Goal: Information Seeking & Learning: Learn about a topic

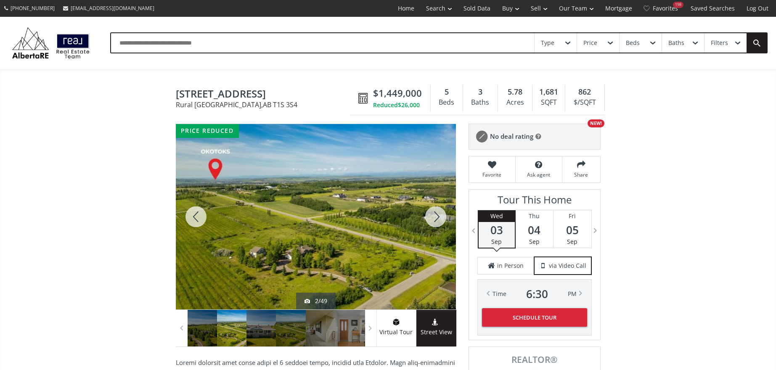
click at [436, 219] on div at bounding box center [435, 216] width 40 height 185
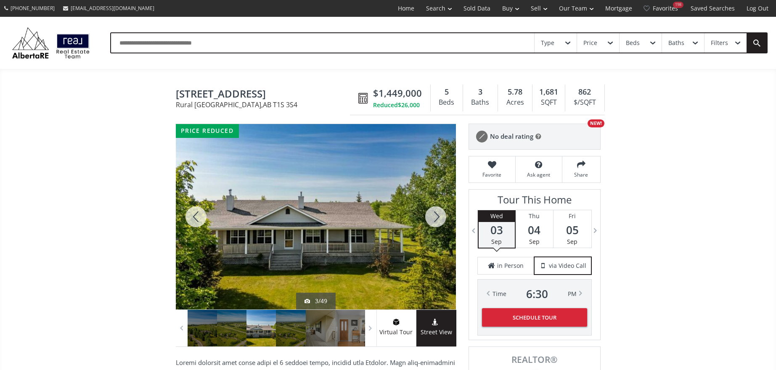
click at [436, 219] on div at bounding box center [435, 216] width 40 height 185
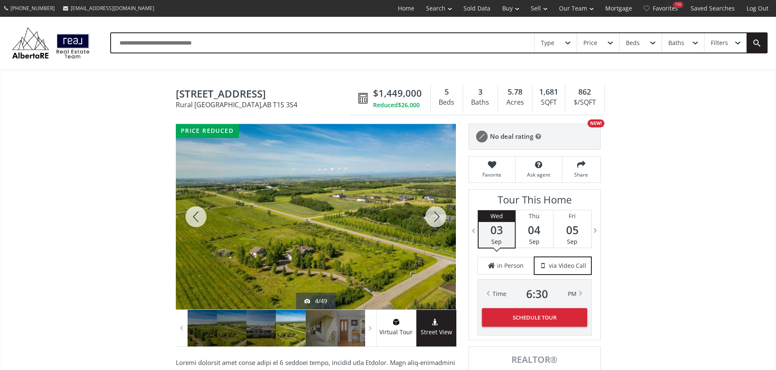
click at [436, 219] on div at bounding box center [435, 216] width 40 height 185
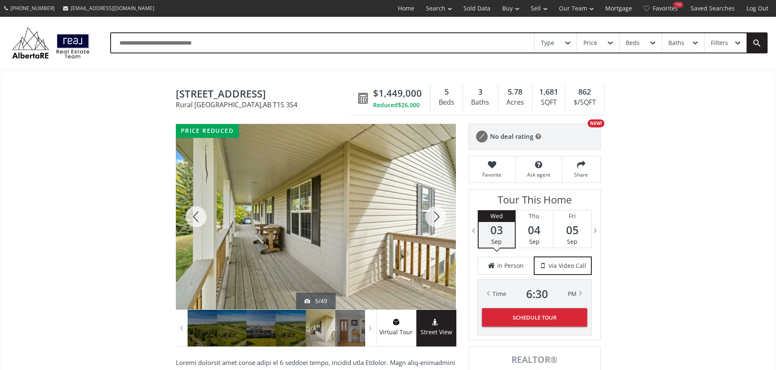
click at [436, 219] on div at bounding box center [435, 216] width 40 height 185
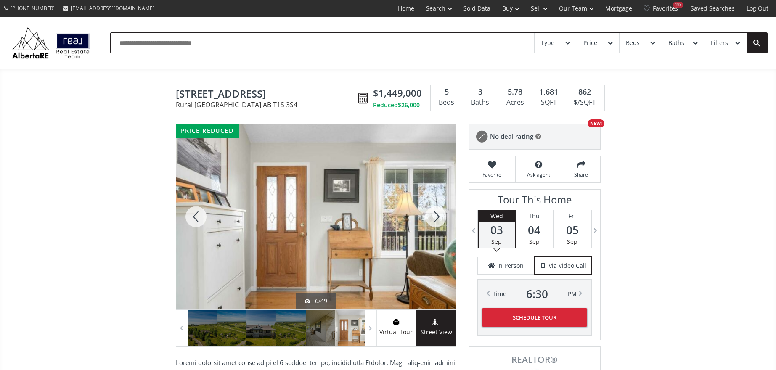
click at [436, 219] on div at bounding box center [435, 216] width 40 height 185
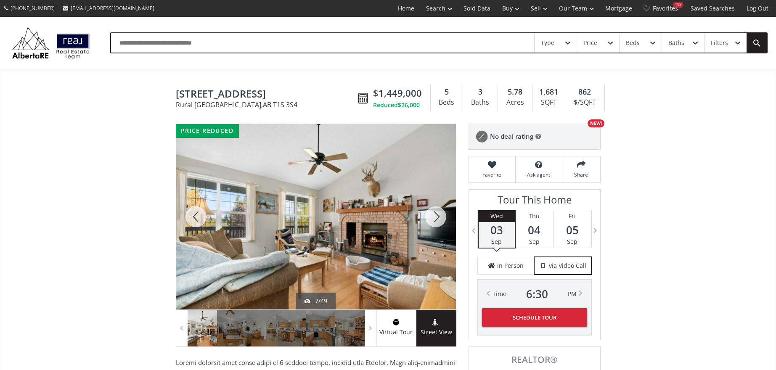
click at [436, 219] on div at bounding box center [435, 216] width 40 height 185
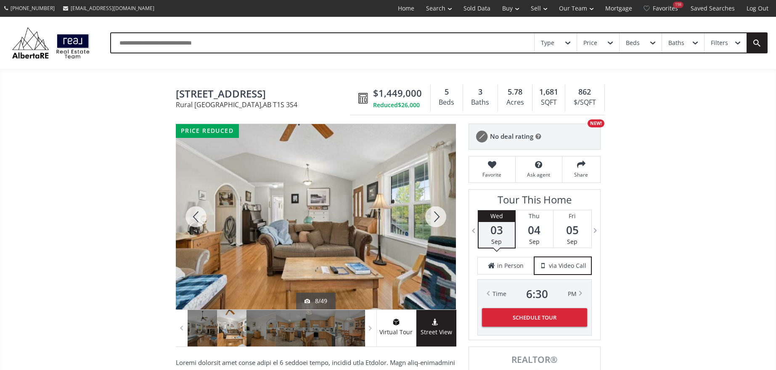
click at [436, 219] on div at bounding box center [435, 216] width 40 height 185
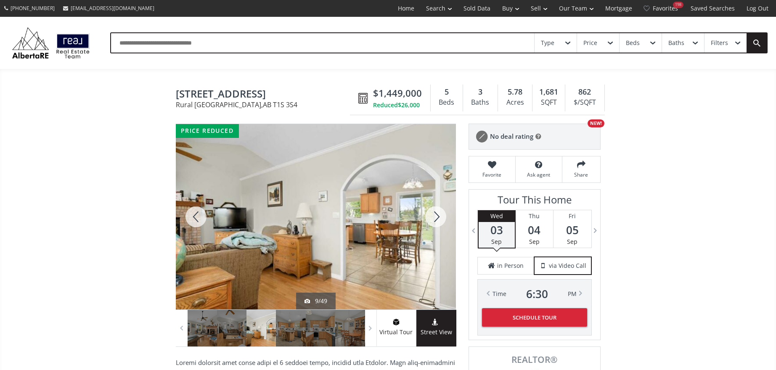
click at [436, 219] on div at bounding box center [435, 216] width 40 height 185
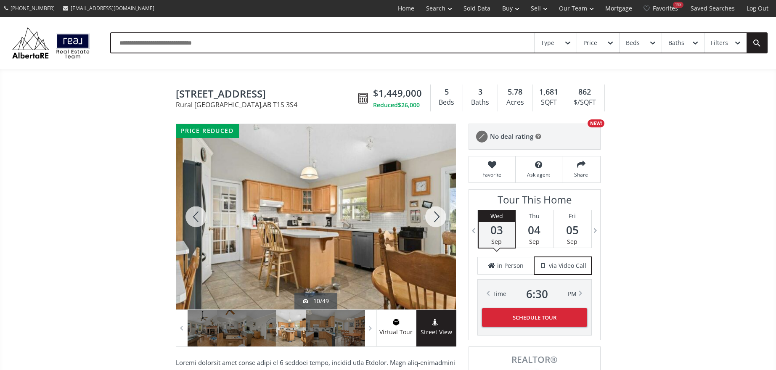
click at [436, 219] on div at bounding box center [435, 216] width 40 height 185
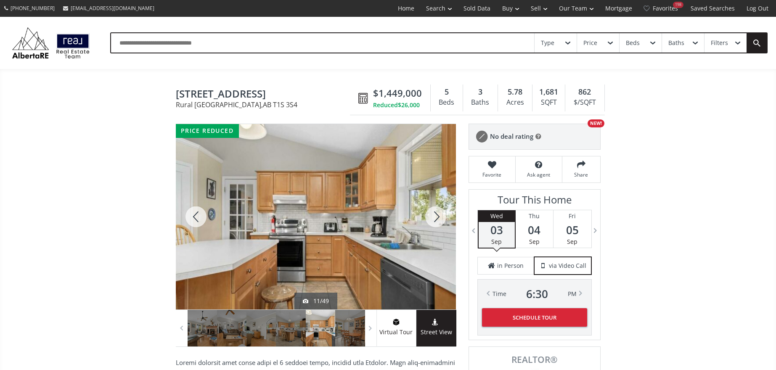
click at [436, 219] on div at bounding box center [435, 216] width 40 height 185
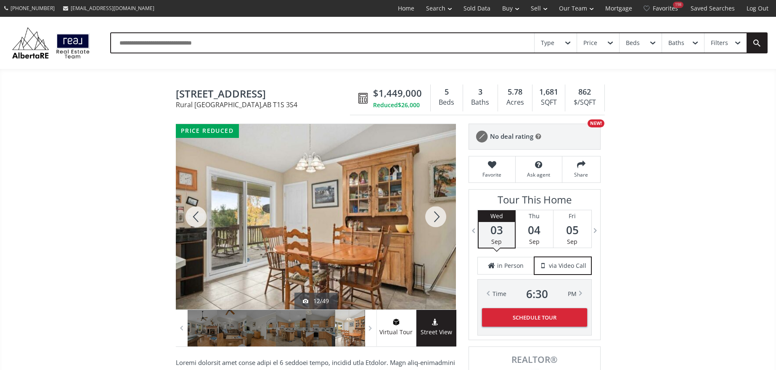
click at [436, 219] on div at bounding box center [435, 216] width 40 height 185
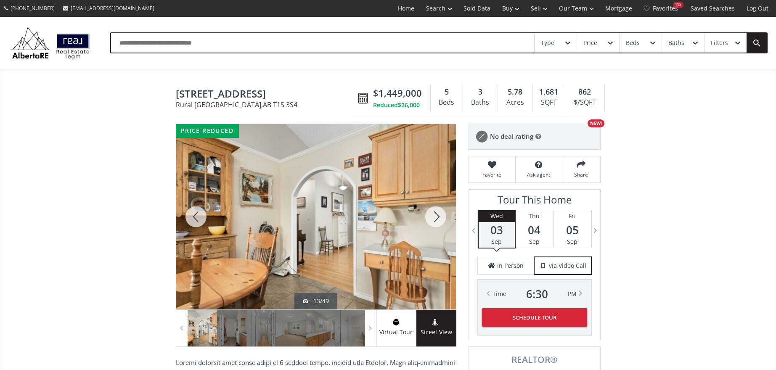
click at [436, 219] on div at bounding box center [435, 216] width 40 height 185
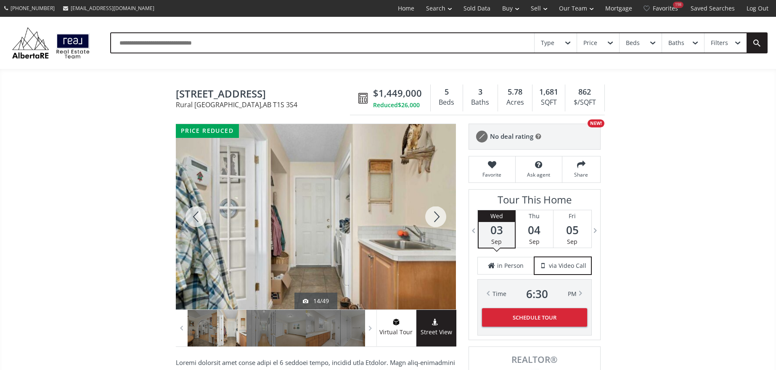
click at [436, 219] on div at bounding box center [435, 216] width 40 height 185
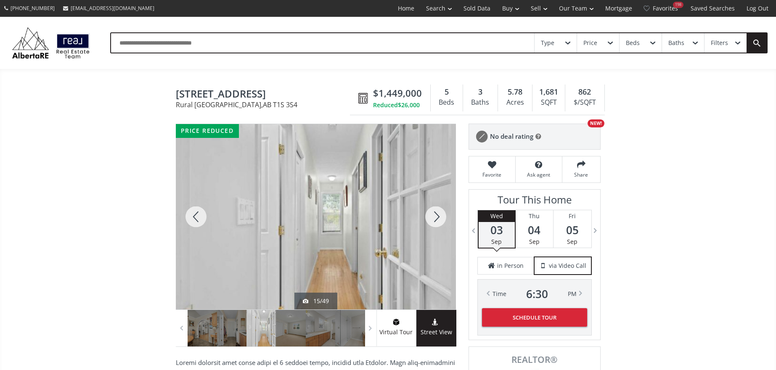
click at [436, 219] on div at bounding box center [435, 216] width 40 height 185
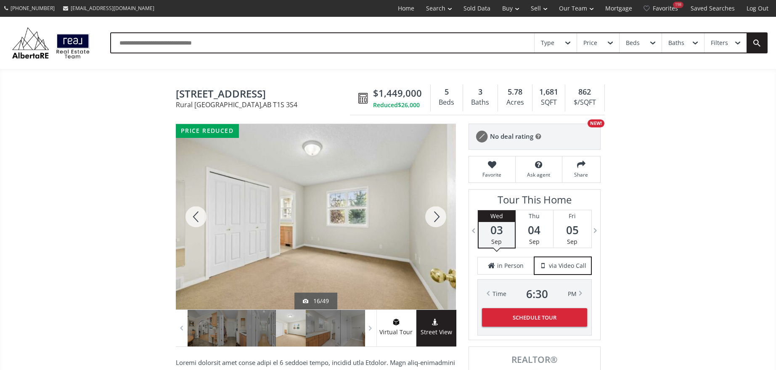
click at [436, 219] on div at bounding box center [435, 216] width 40 height 185
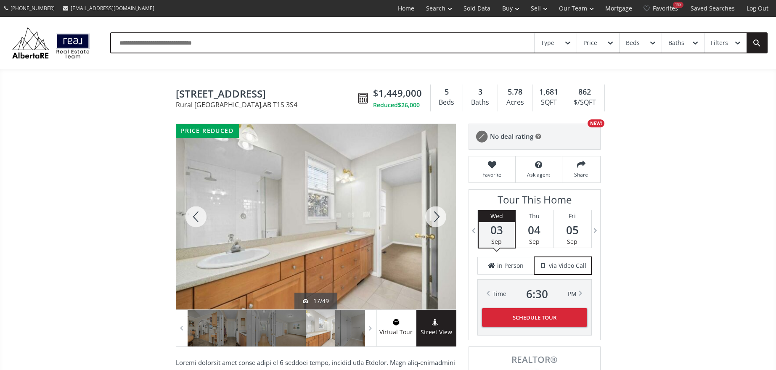
click at [436, 219] on div at bounding box center [435, 216] width 40 height 185
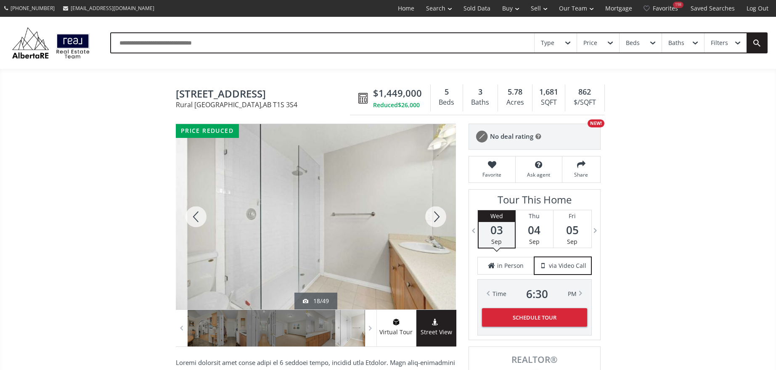
click at [436, 219] on div at bounding box center [435, 216] width 40 height 185
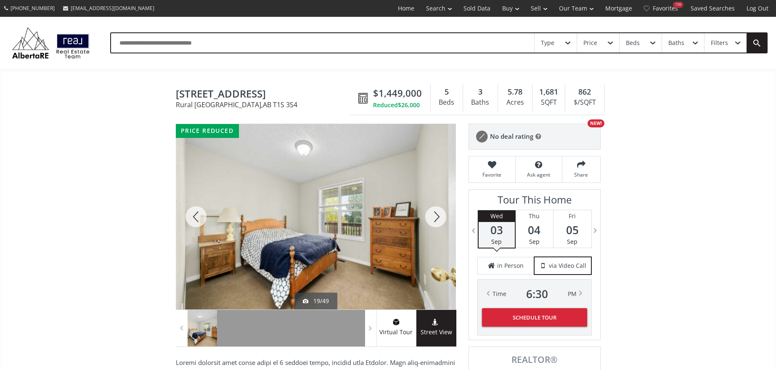
click at [436, 219] on div at bounding box center [435, 216] width 40 height 185
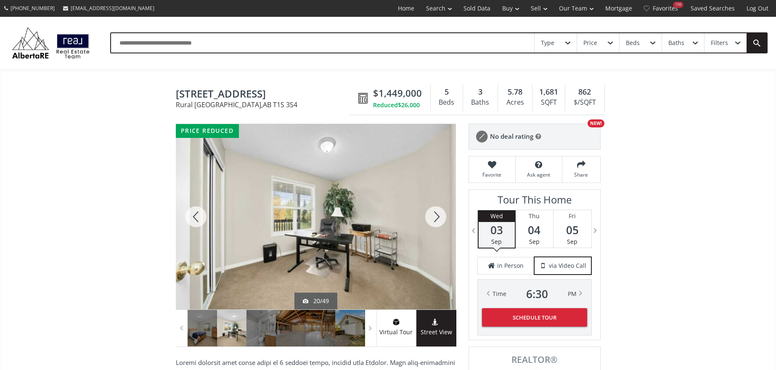
click at [436, 219] on div at bounding box center [435, 216] width 40 height 185
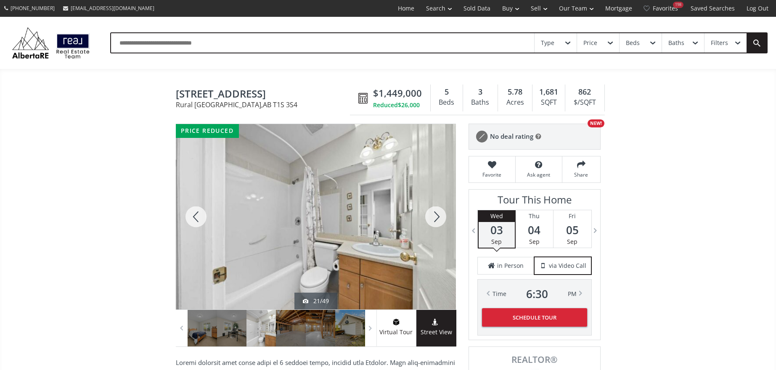
click at [436, 219] on div at bounding box center [435, 216] width 40 height 185
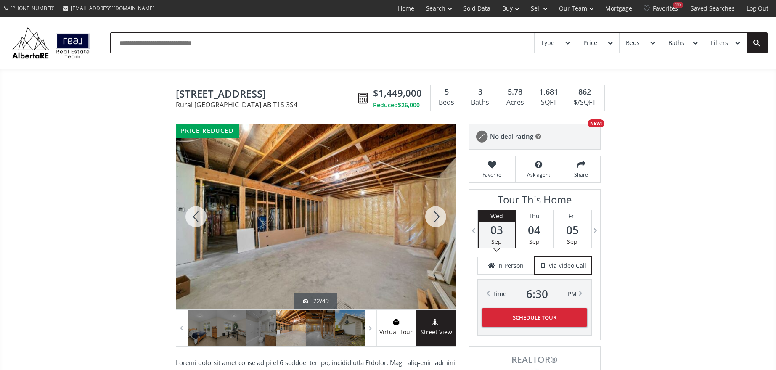
click at [436, 219] on div at bounding box center [435, 216] width 40 height 185
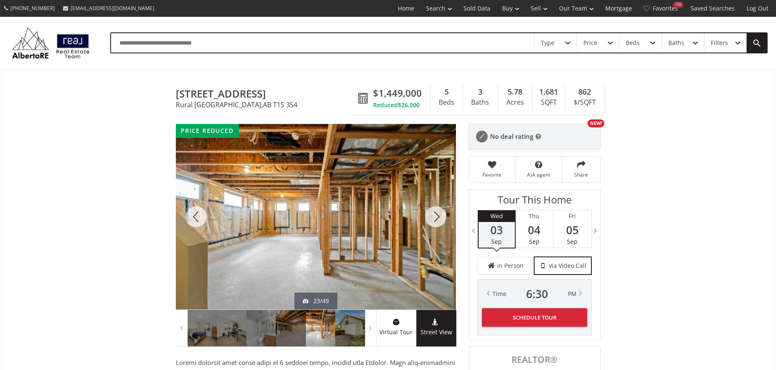
click at [436, 219] on div at bounding box center [435, 216] width 40 height 185
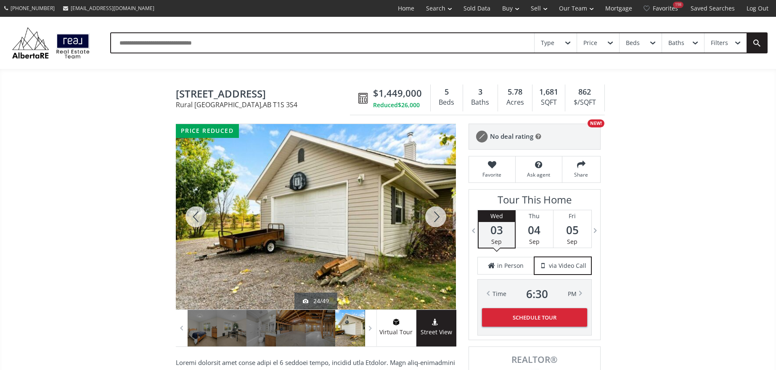
click at [436, 219] on div at bounding box center [435, 216] width 40 height 185
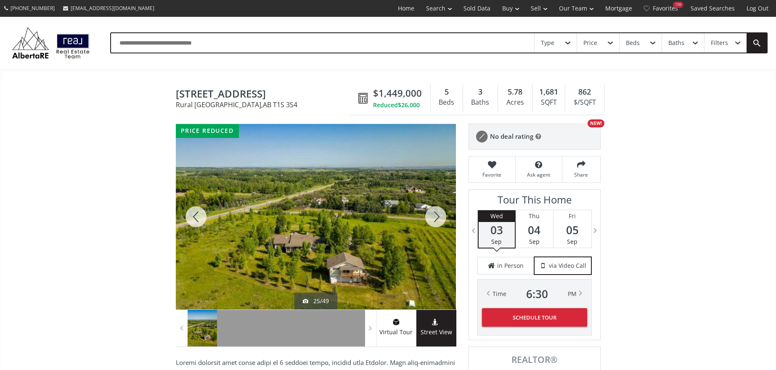
click at [436, 219] on div at bounding box center [435, 216] width 40 height 185
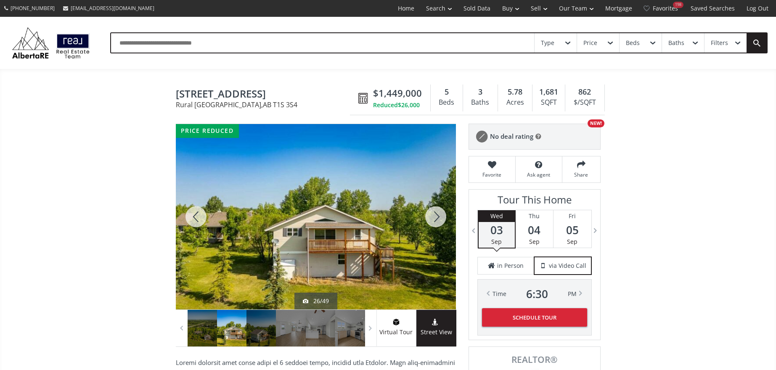
click at [436, 219] on div at bounding box center [435, 216] width 40 height 185
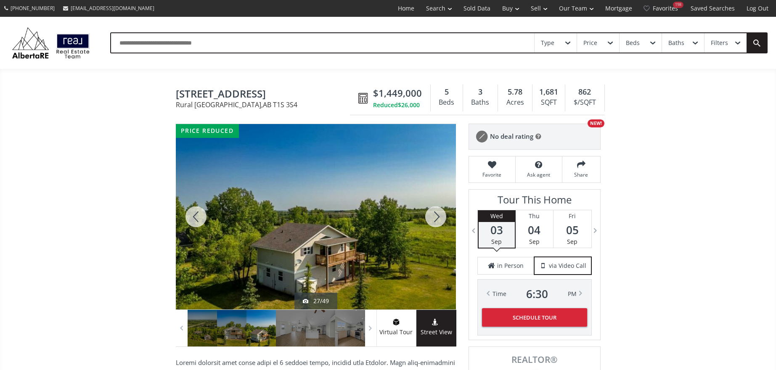
click at [436, 219] on div at bounding box center [435, 216] width 40 height 185
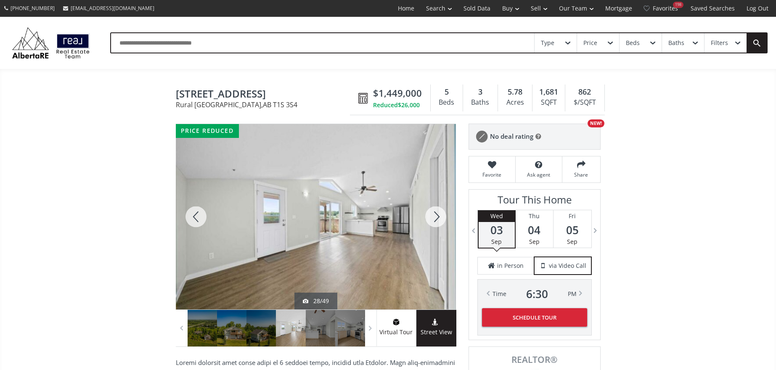
click at [436, 219] on div at bounding box center [435, 216] width 40 height 185
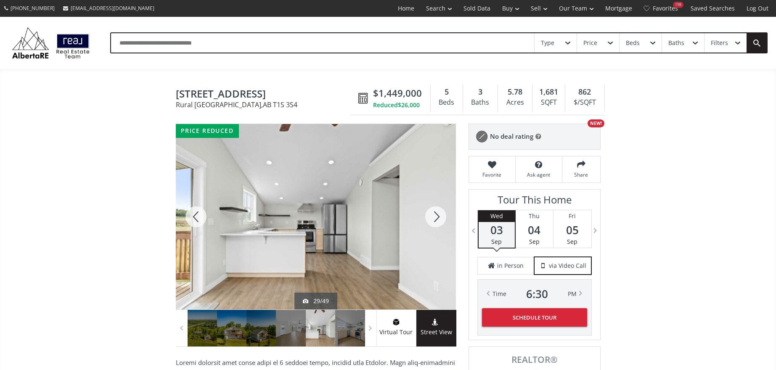
click at [436, 219] on div at bounding box center [435, 216] width 40 height 185
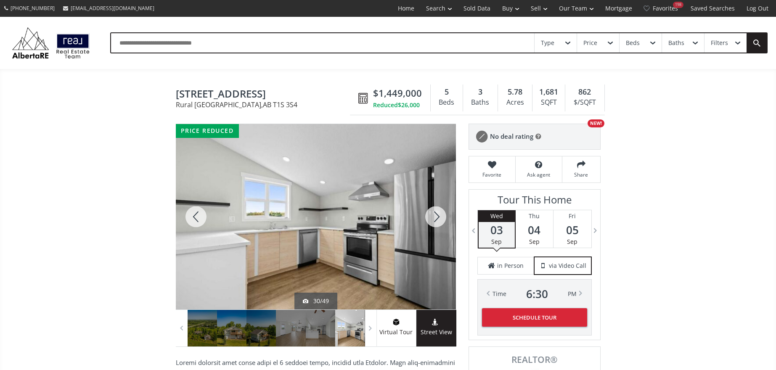
click at [436, 219] on div at bounding box center [435, 216] width 40 height 185
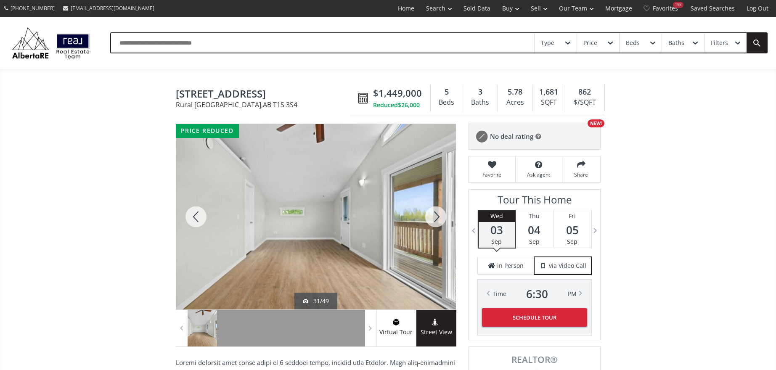
click at [436, 219] on div at bounding box center [435, 216] width 40 height 185
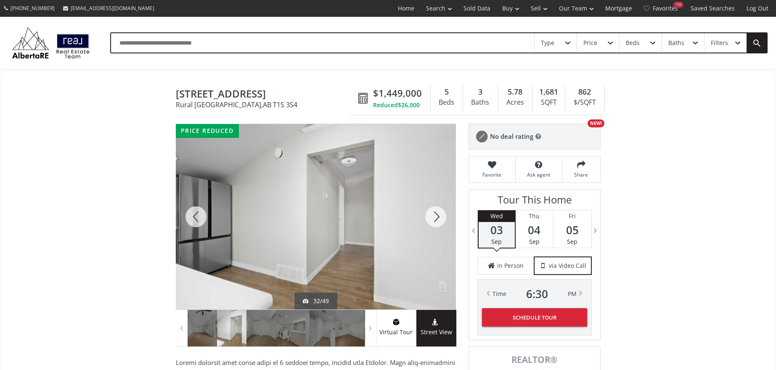
click at [436, 219] on div at bounding box center [435, 216] width 40 height 185
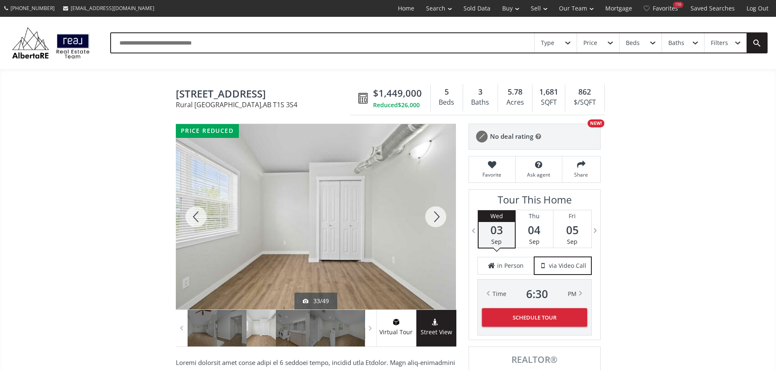
click at [436, 219] on div at bounding box center [435, 216] width 40 height 185
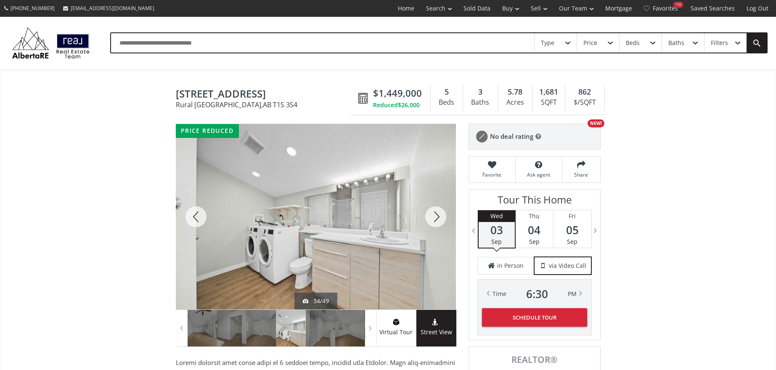
click at [436, 219] on div at bounding box center [435, 216] width 40 height 185
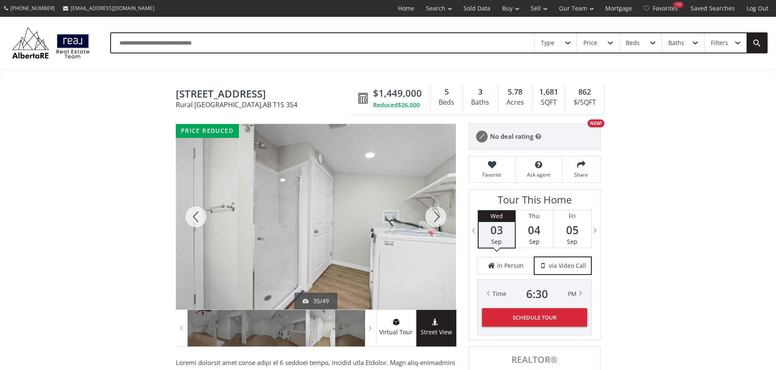
click at [436, 219] on div at bounding box center [435, 216] width 40 height 185
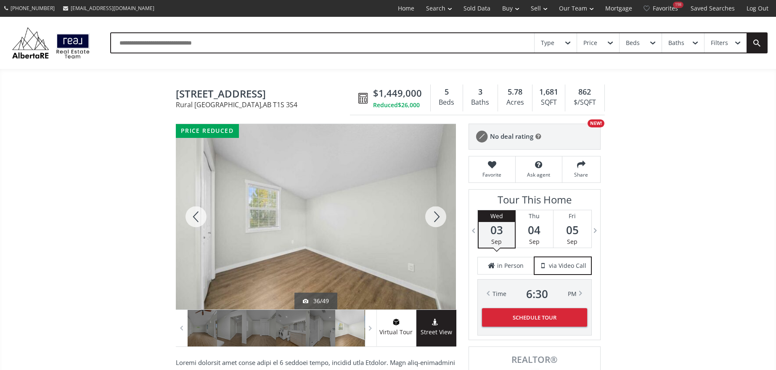
click at [436, 219] on div at bounding box center [435, 216] width 40 height 185
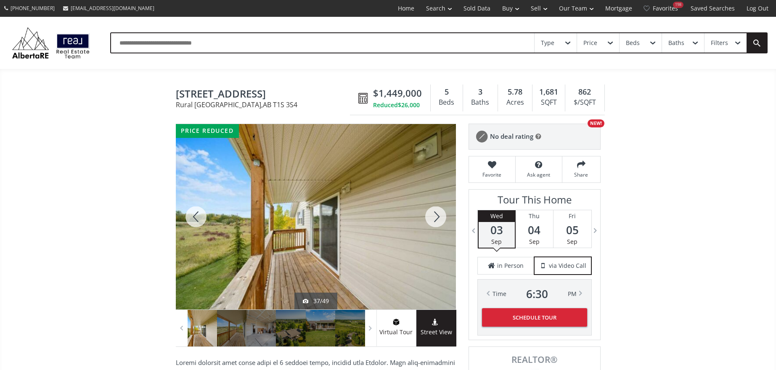
click at [436, 219] on div at bounding box center [435, 216] width 40 height 185
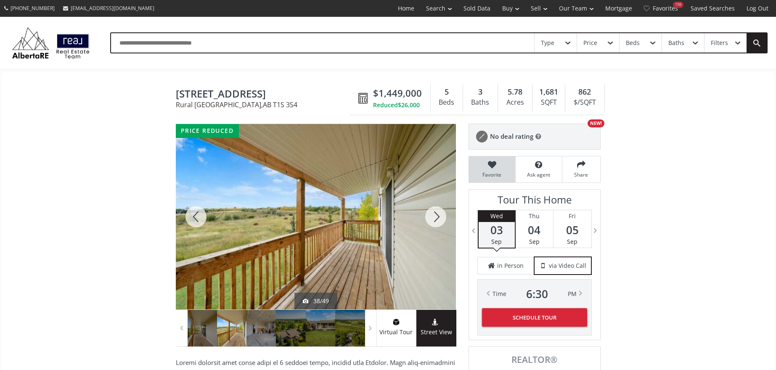
click at [493, 168] on icon at bounding box center [492, 165] width 38 height 8
